Goal: Obtain resource: Obtain resource

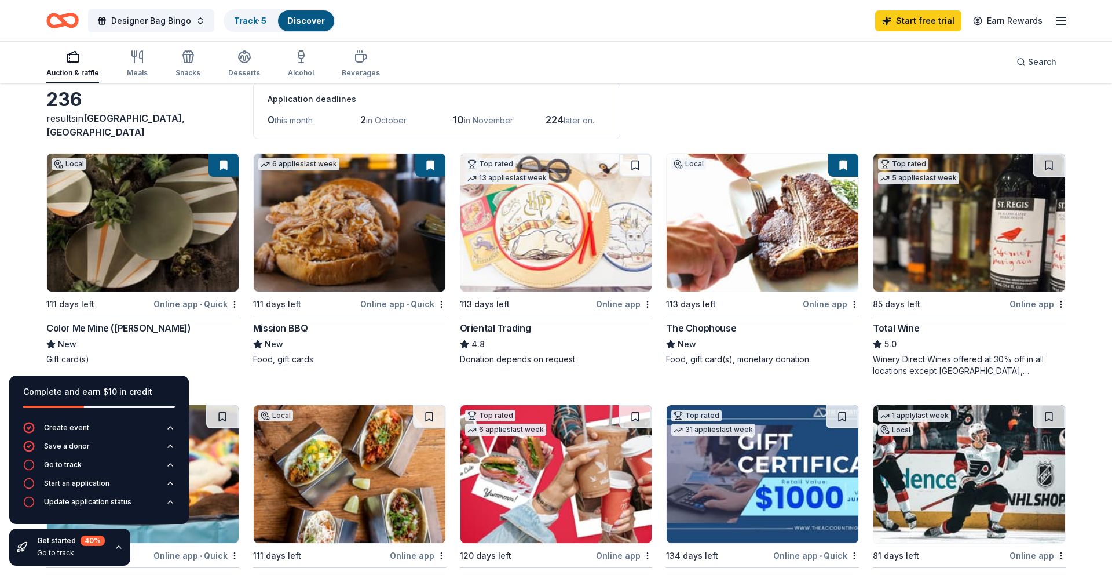
scroll to position [64, 0]
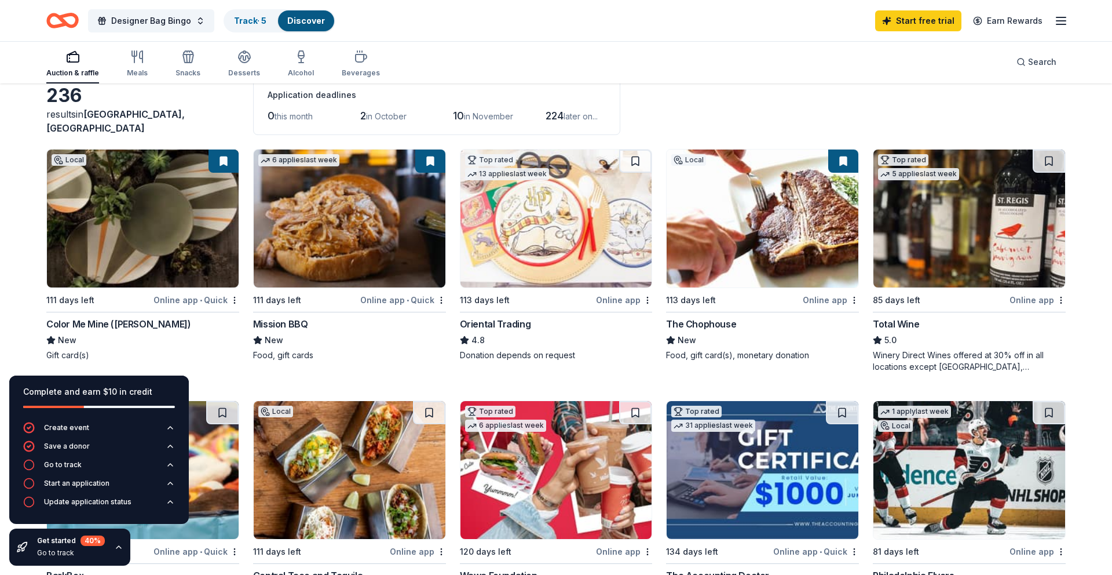
click at [212, 256] on img at bounding box center [143, 218] width 192 height 138
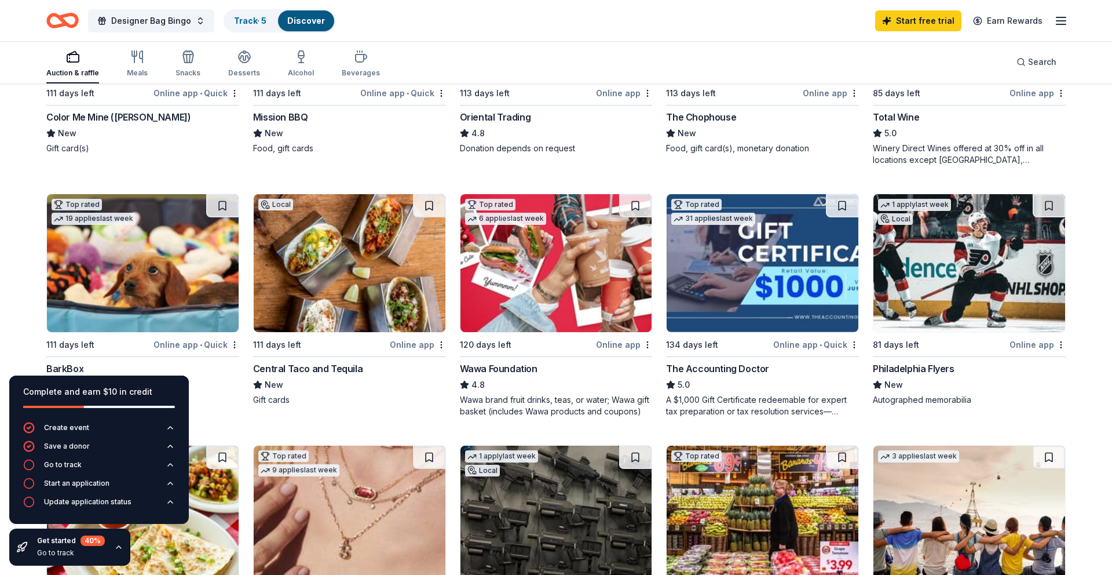
scroll to position [273, 0]
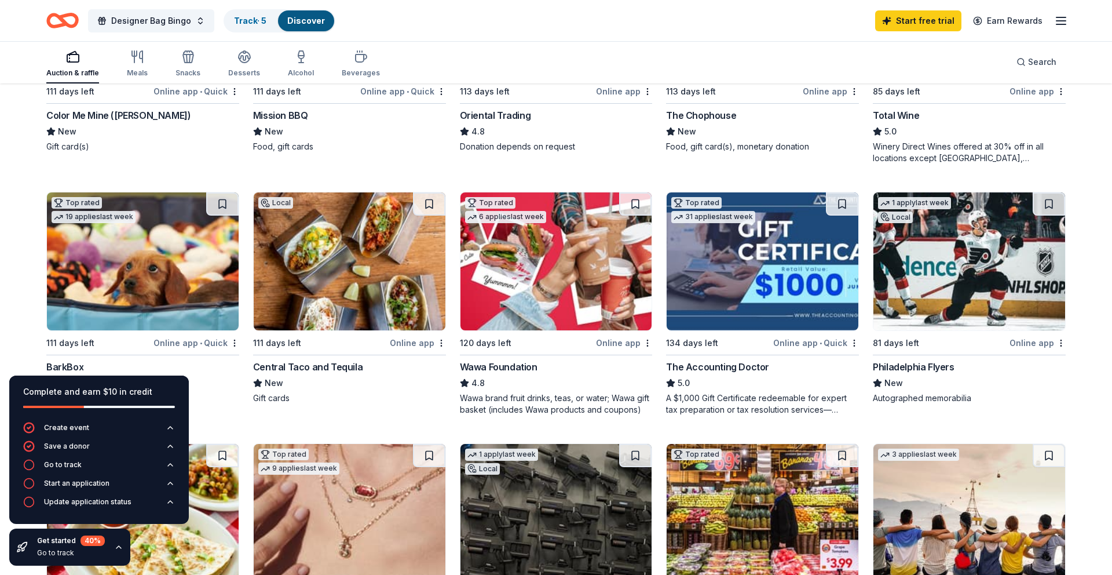
click at [748, 516] on img at bounding box center [763, 513] width 192 height 138
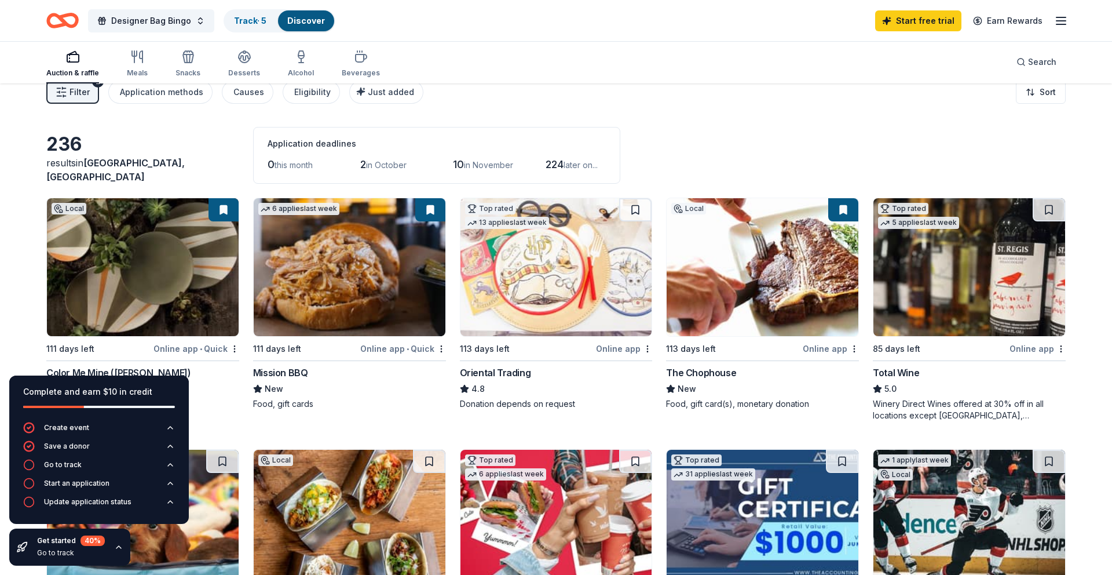
scroll to position [0, 0]
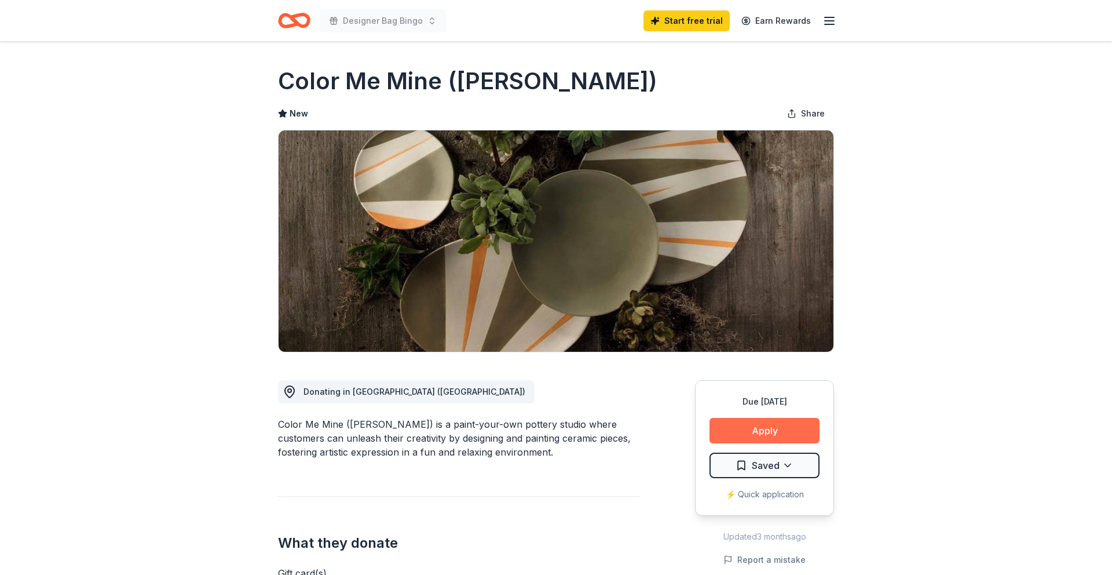
click at [731, 427] on button "Apply" at bounding box center [765, 430] width 110 height 25
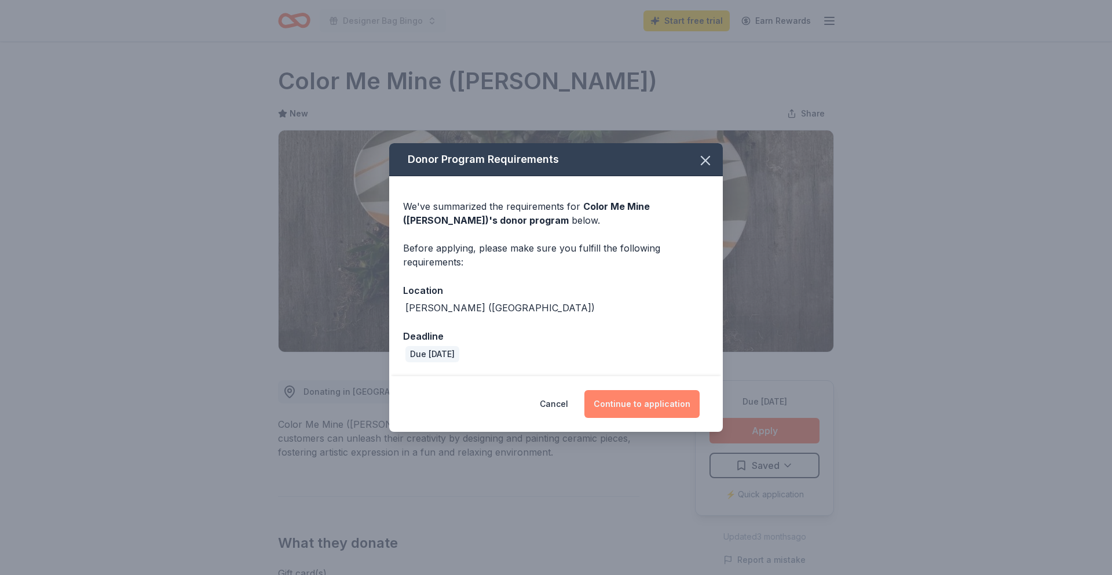
drag, startPoint x: 677, startPoint y: 400, endPoint x: 676, endPoint y: 393, distance: 6.4
click at [676, 393] on button "Continue to application" at bounding box center [641, 404] width 115 height 28
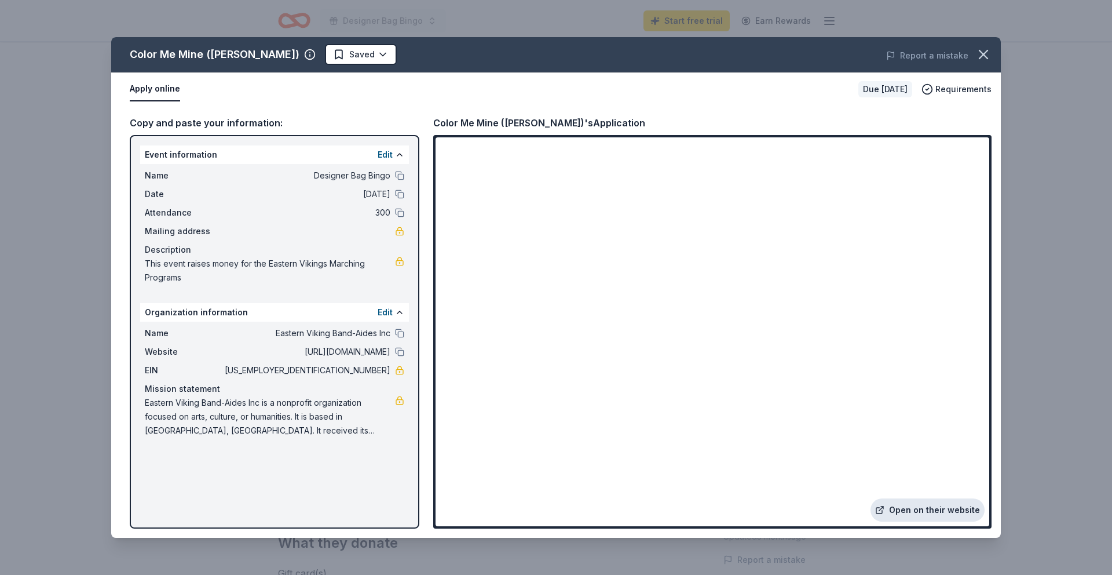
click at [891, 513] on link "Open on their website" at bounding box center [928, 509] width 114 height 23
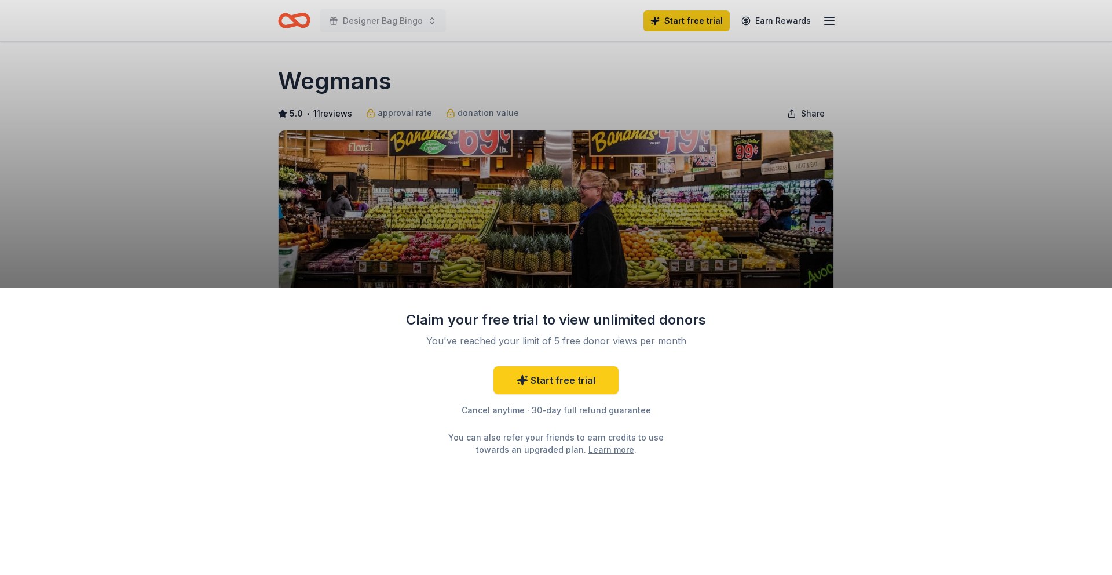
click at [920, 230] on div "Claim your free trial to view unlimited donors You've reached your limit of 5 f…" at bounding box center [556, 287] width 1112 height 575
